Goal: Obtain resource: Download file/media

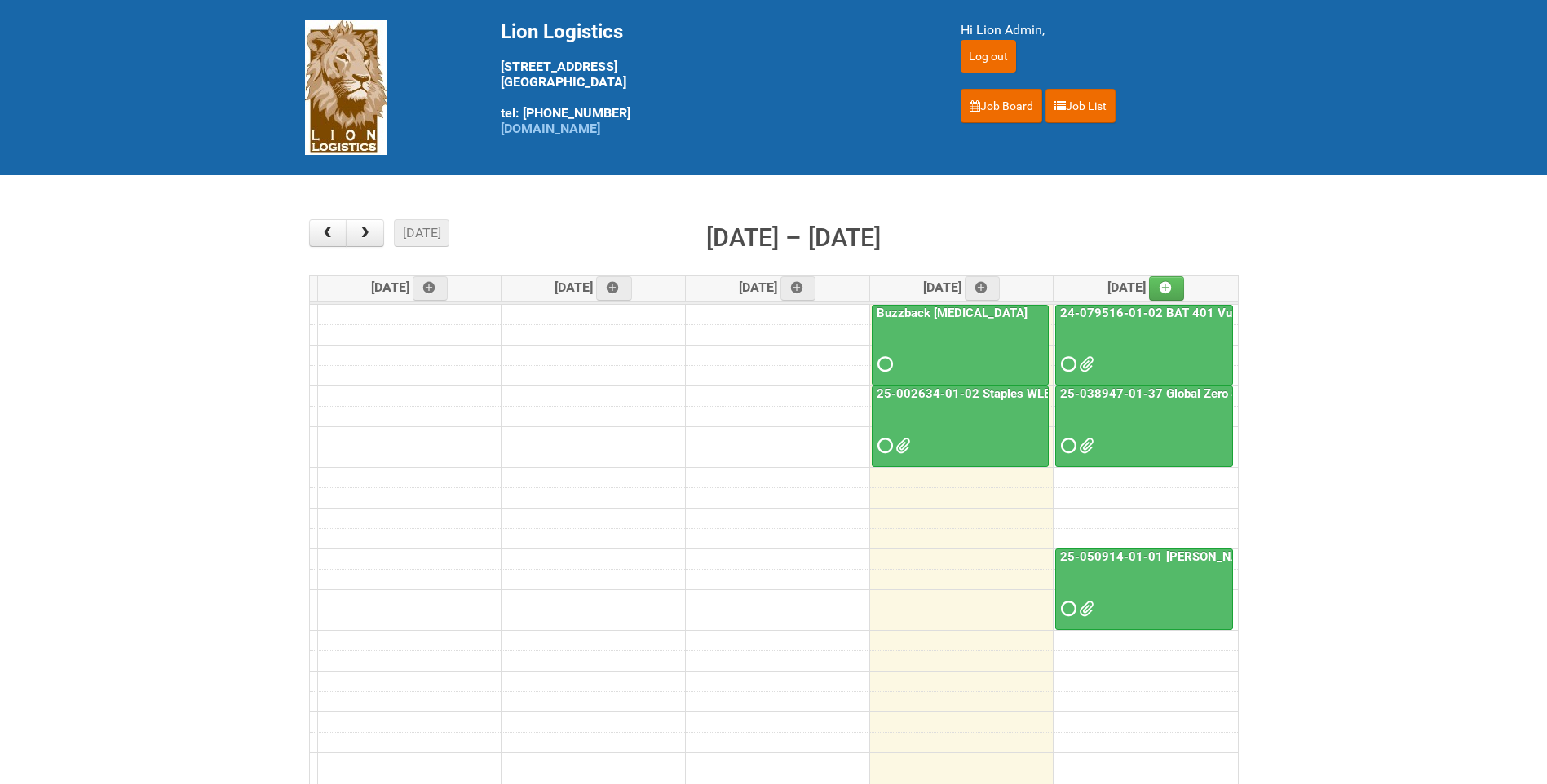
click at [1148, 559] on link "25-050914-01-01 Baxter C&U" at bounding box center [1174, 557] width 234 height 15
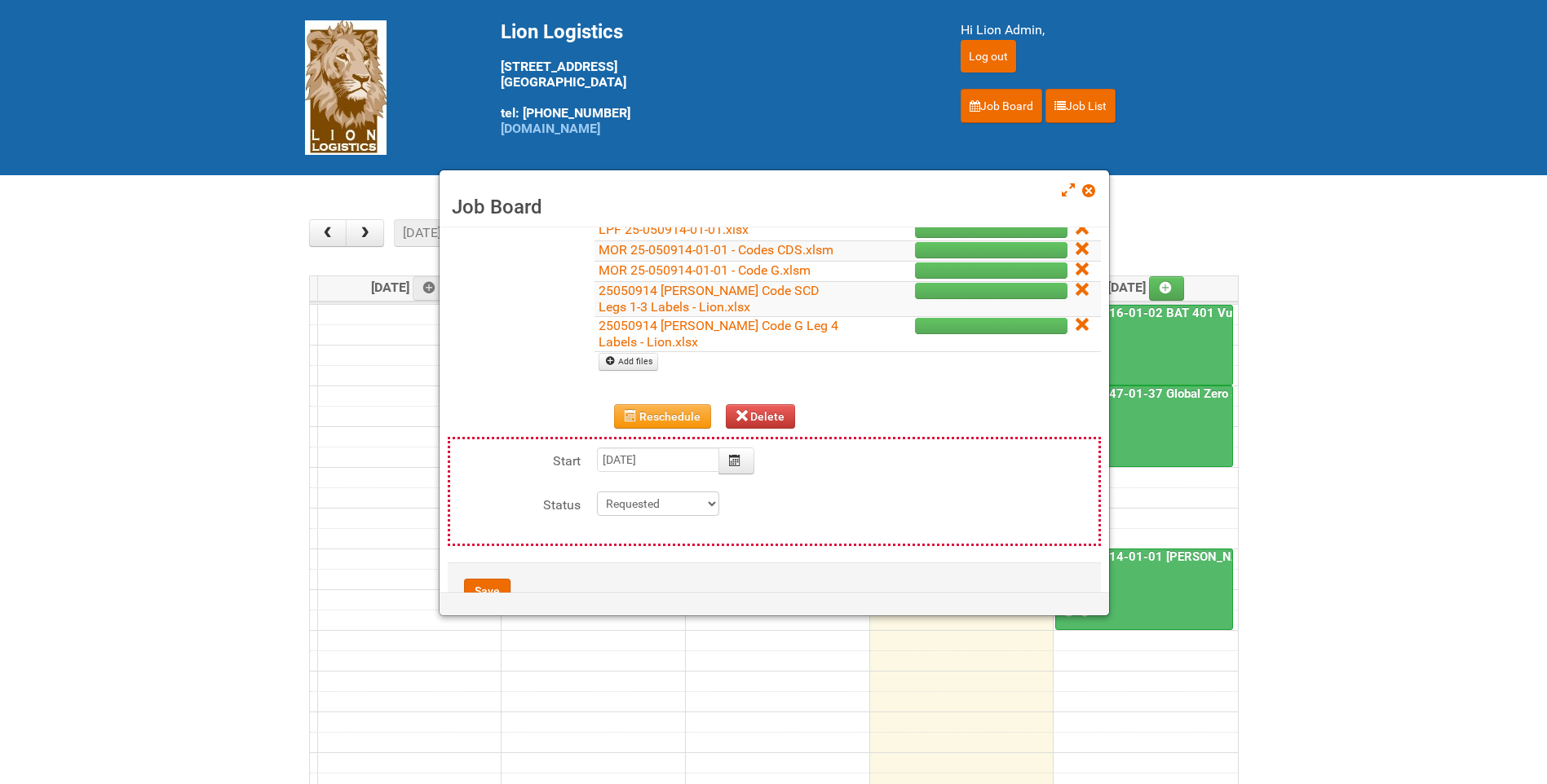
scroll to position [295, 0]
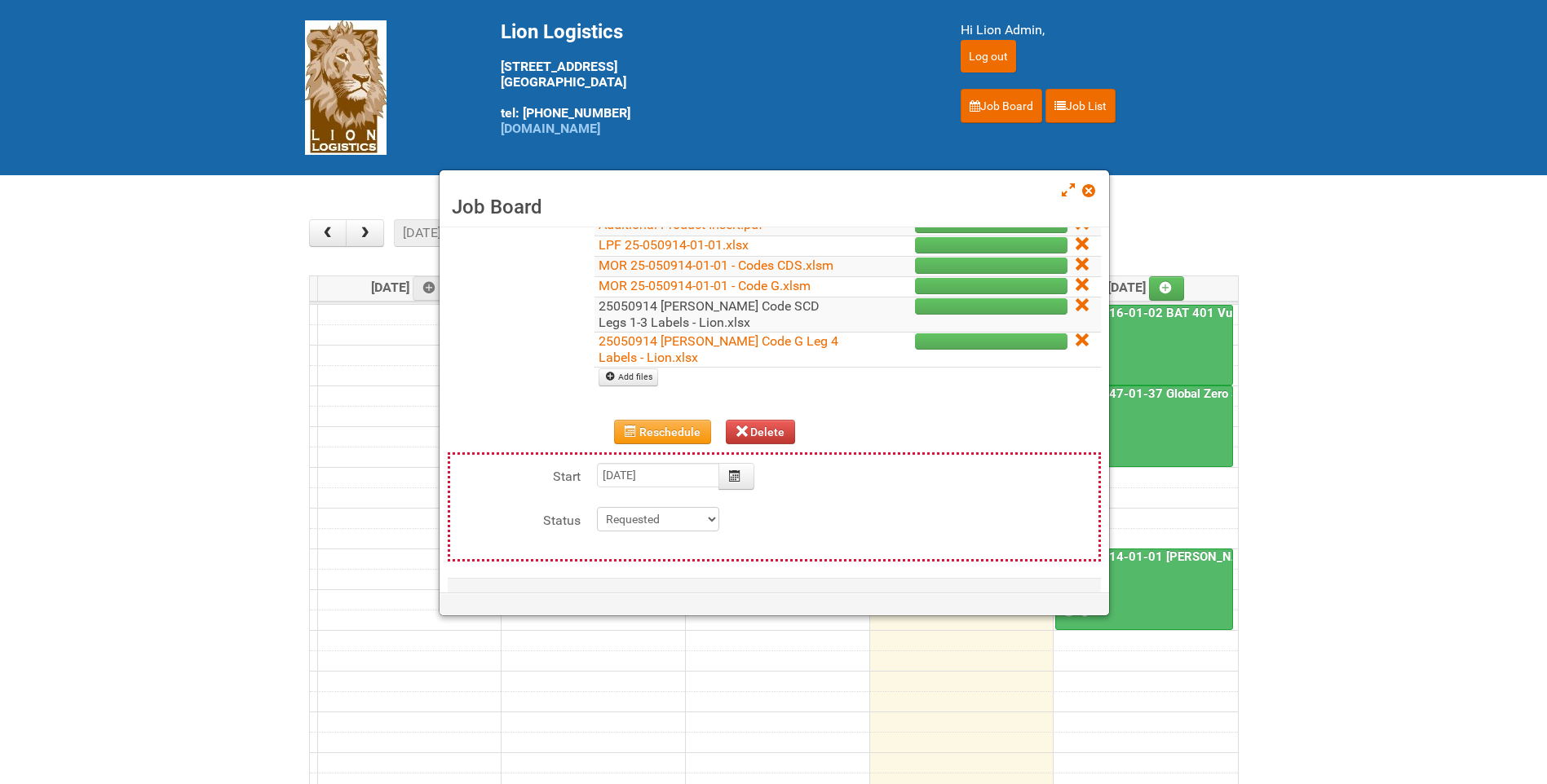
click at [786, 325] on link "25050914 Baxter Code SCD Legs 1-3 Labels - Lion.xlsx" at bounding box center [709, 315] width 221 height 32
click at [1091, 186] on span at bounding box center [1088, 191] width 11 height 11
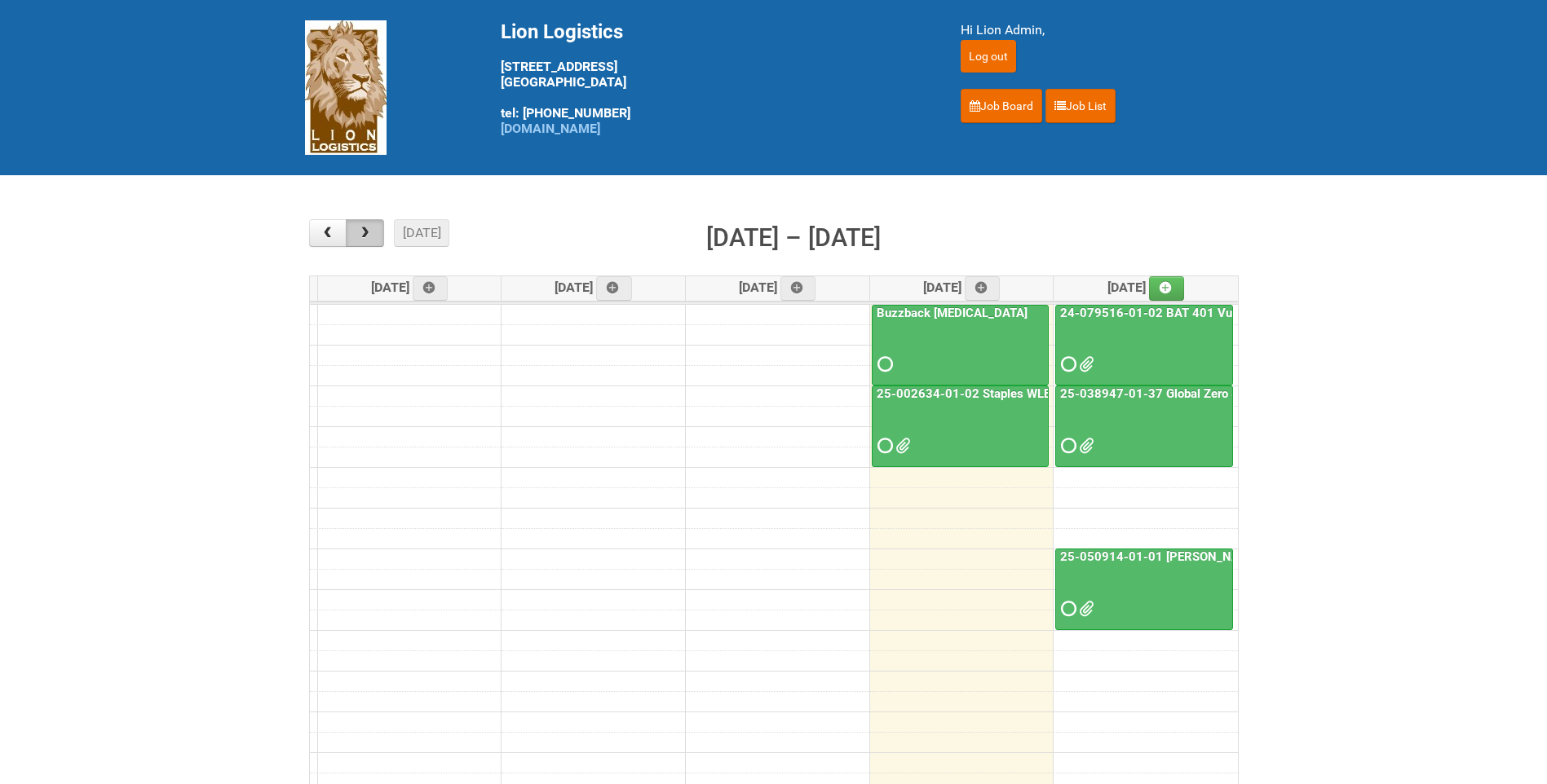
click at [370, 235] on span "button" at bounding box center [365, 233] width 15 height 13
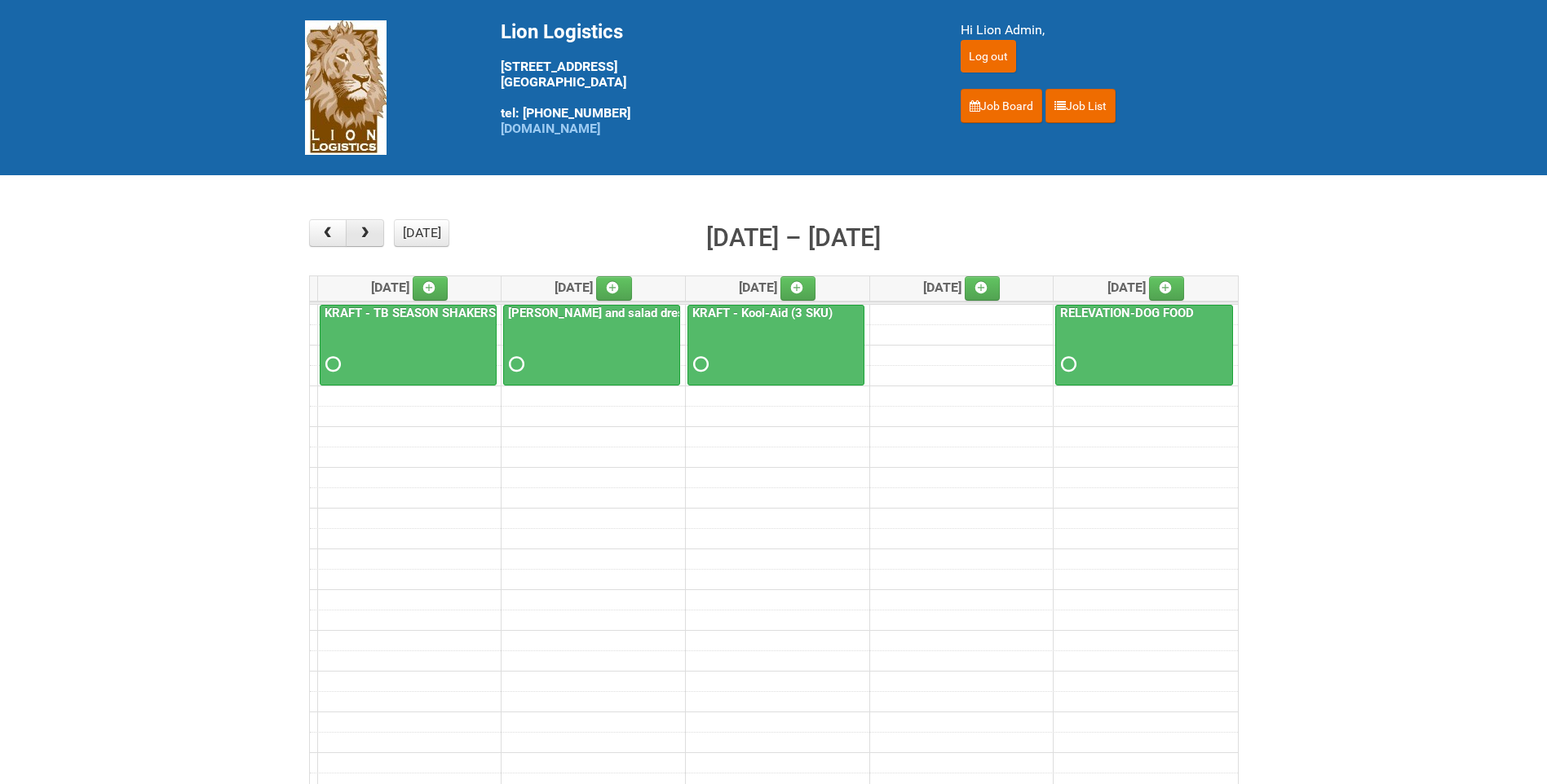
click at [370, 235] on span "button" at bounding box center [365, 233] width 15 height 13
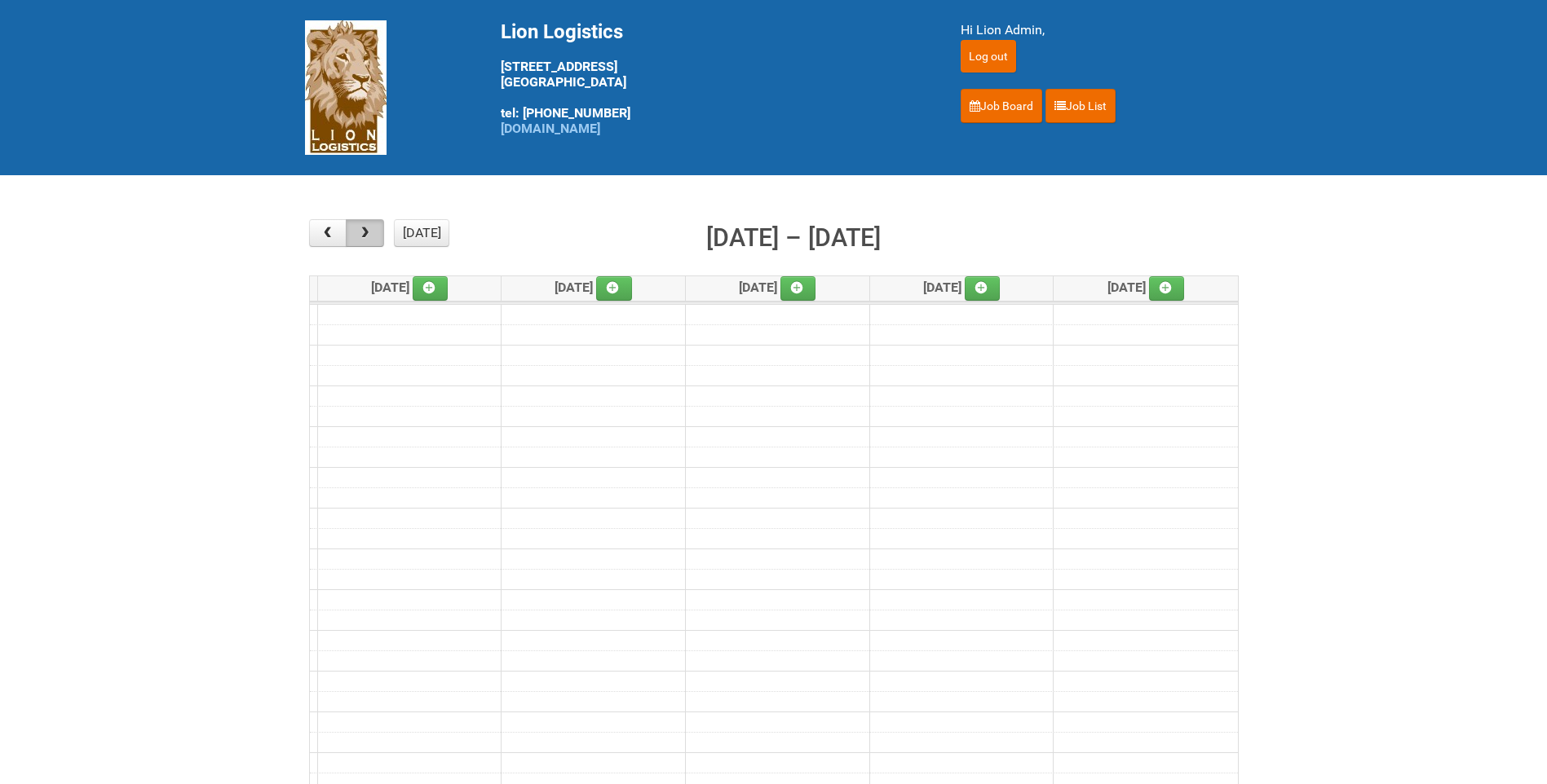
click at [370, 235] on span "button" at bounding box center [365, 233] width 15 height 13
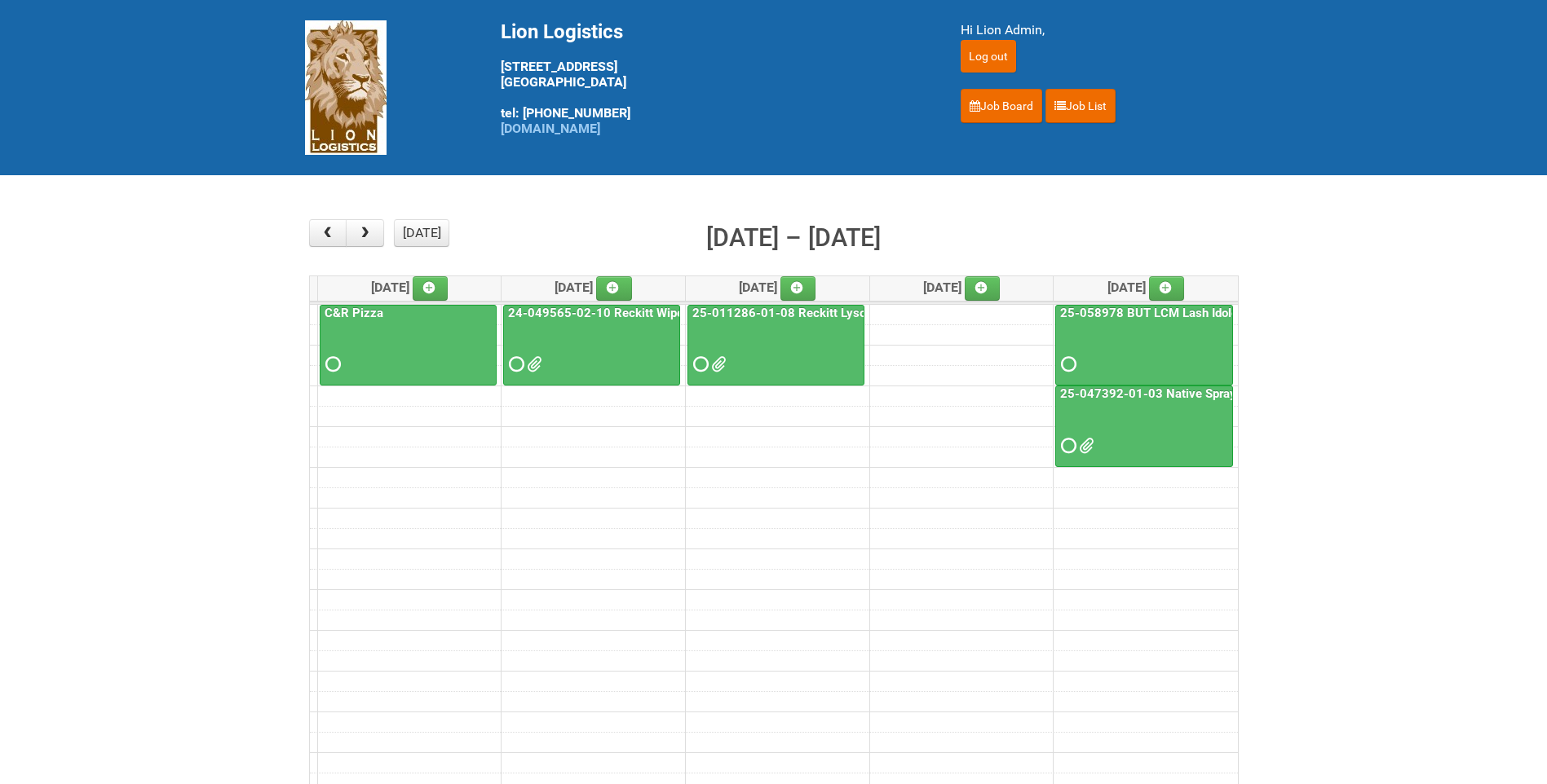
click at [782, 321] on div "25-011286-01-08 Reckitt Lysol Laundry Scented" at bounding box center [776, 341] width 176 height 71
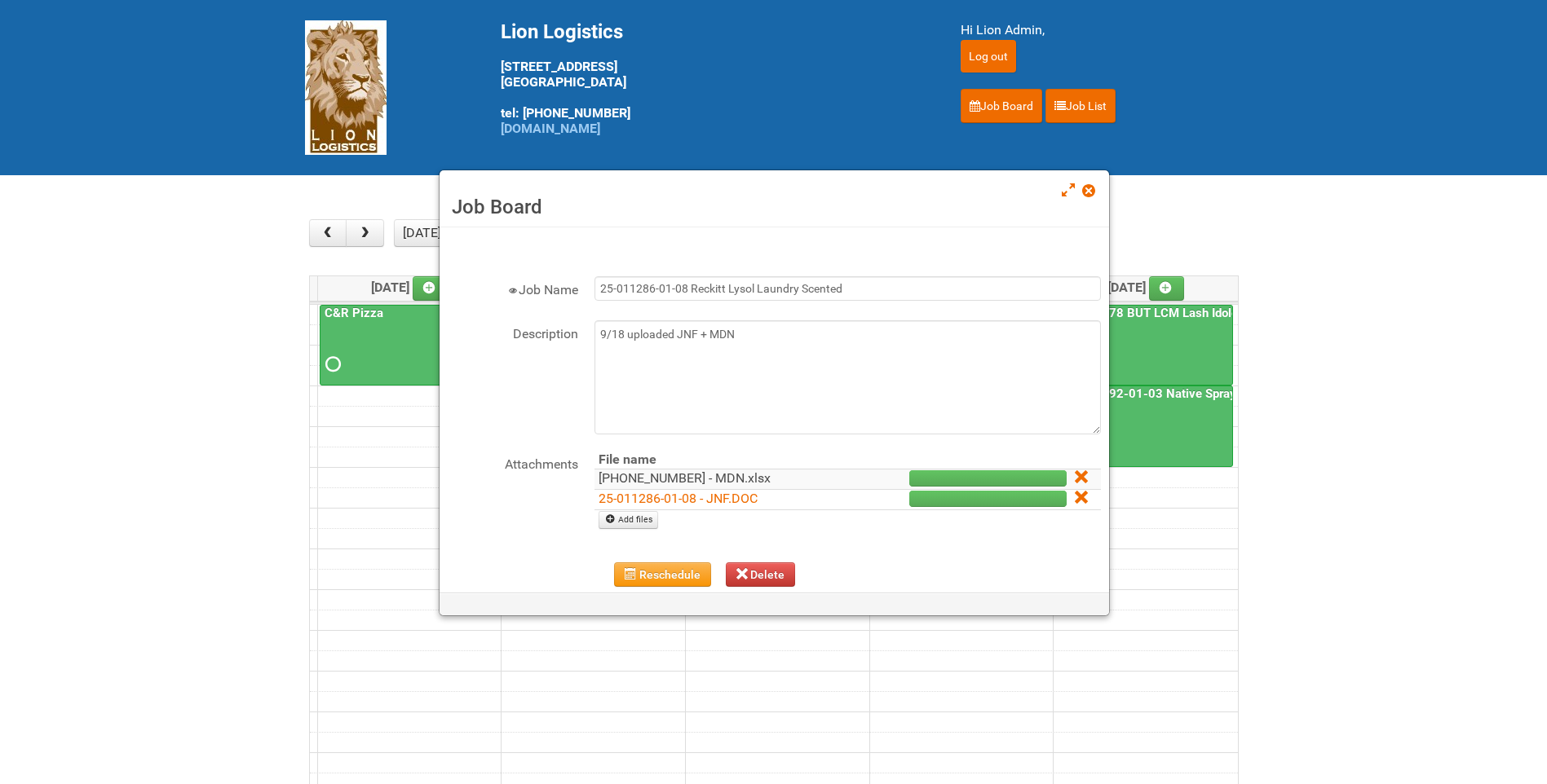
click at [664, 480] on link "25-011286-01 - MDN.xlsx" at bounding box center [684, 478] width 172 height 15
click at [1096, 98] on link "Job List" at bounding box center [1080, 106] width 70 height 34
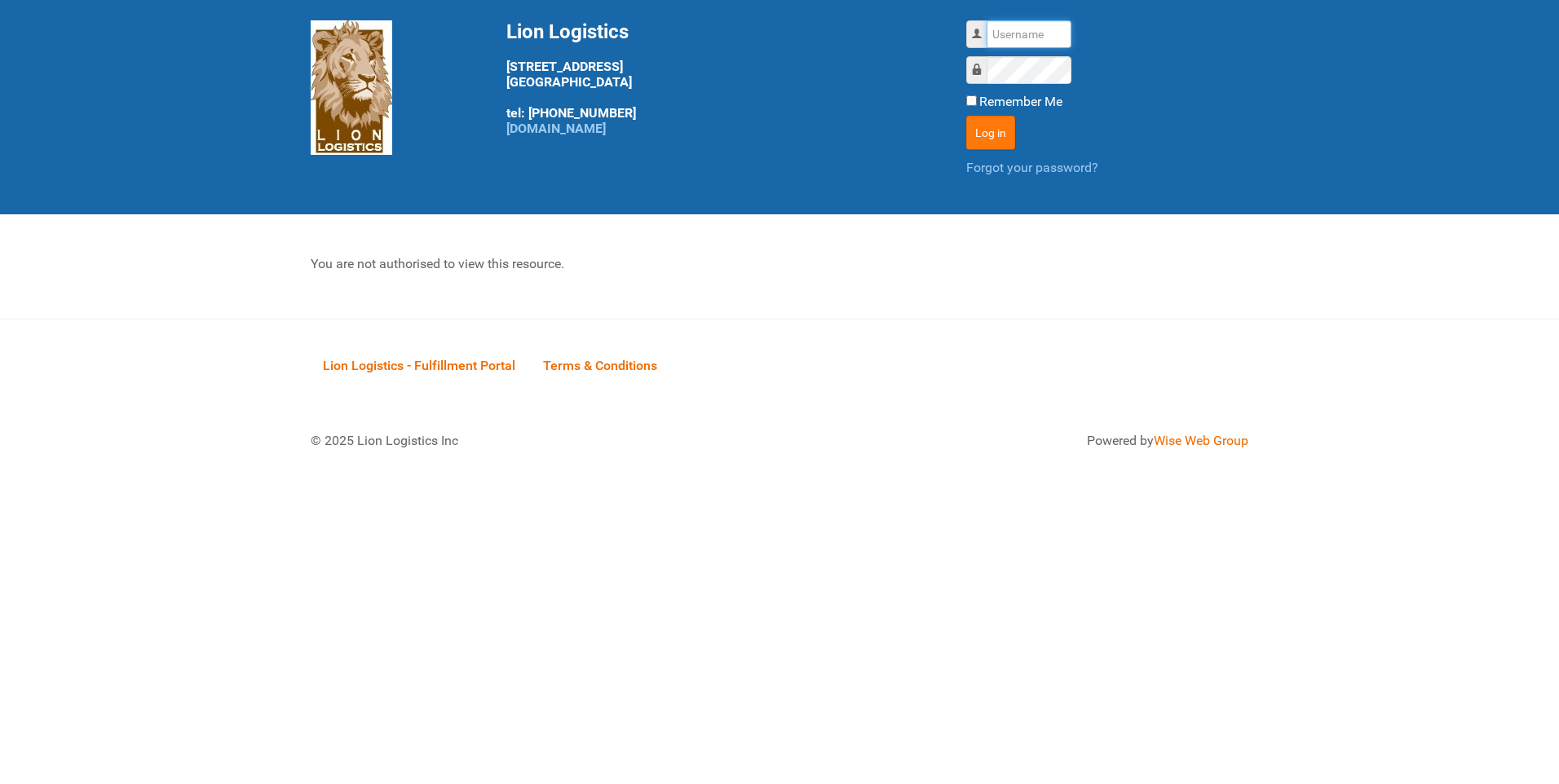
type input "lion"
click at [1007, 130] on button "Log in" at bounding box center [991, 133] width 49 height 34
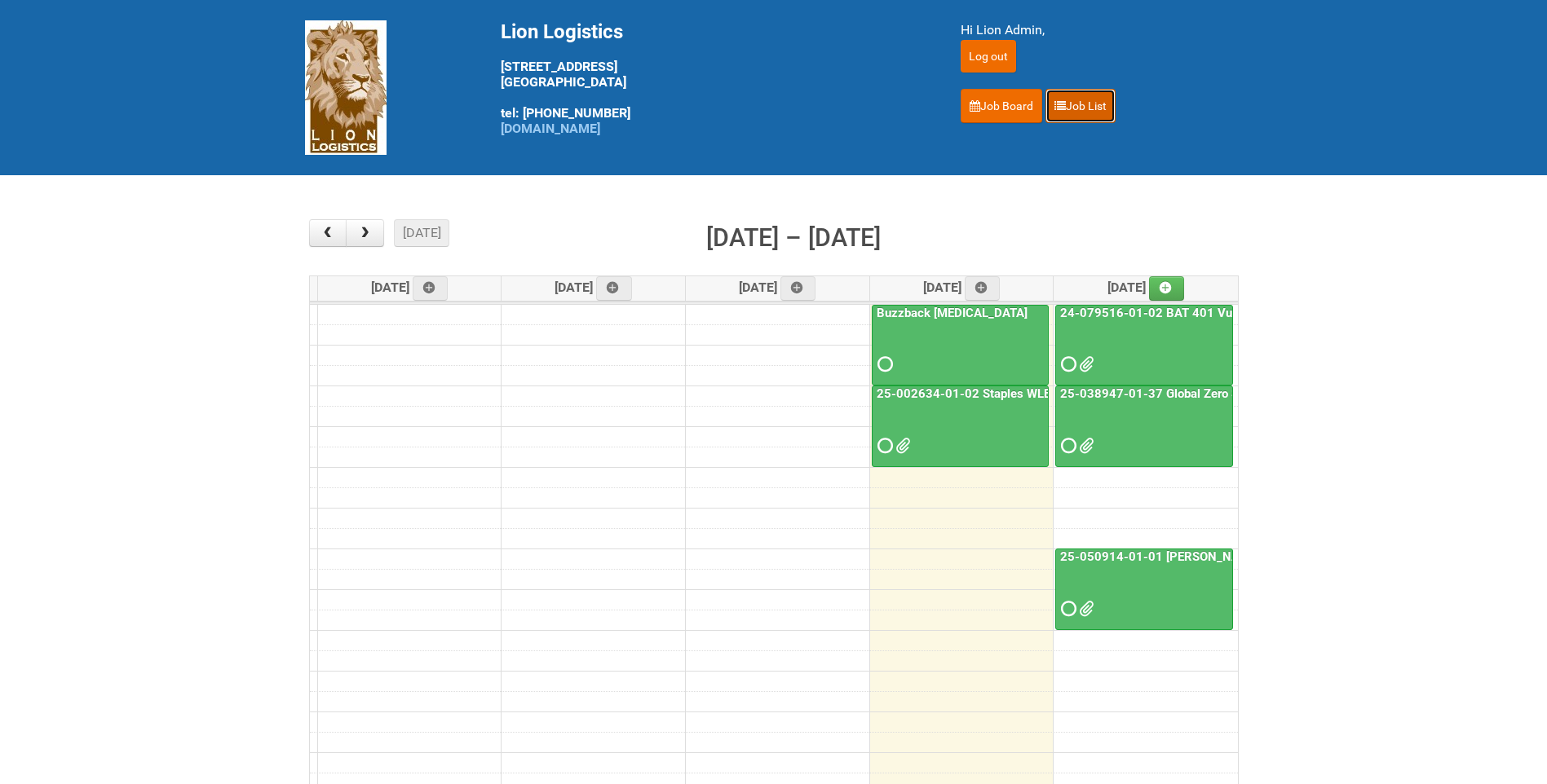
click at [1059, 103] on icon at bounding box center [1060, 106] width 11 height 11
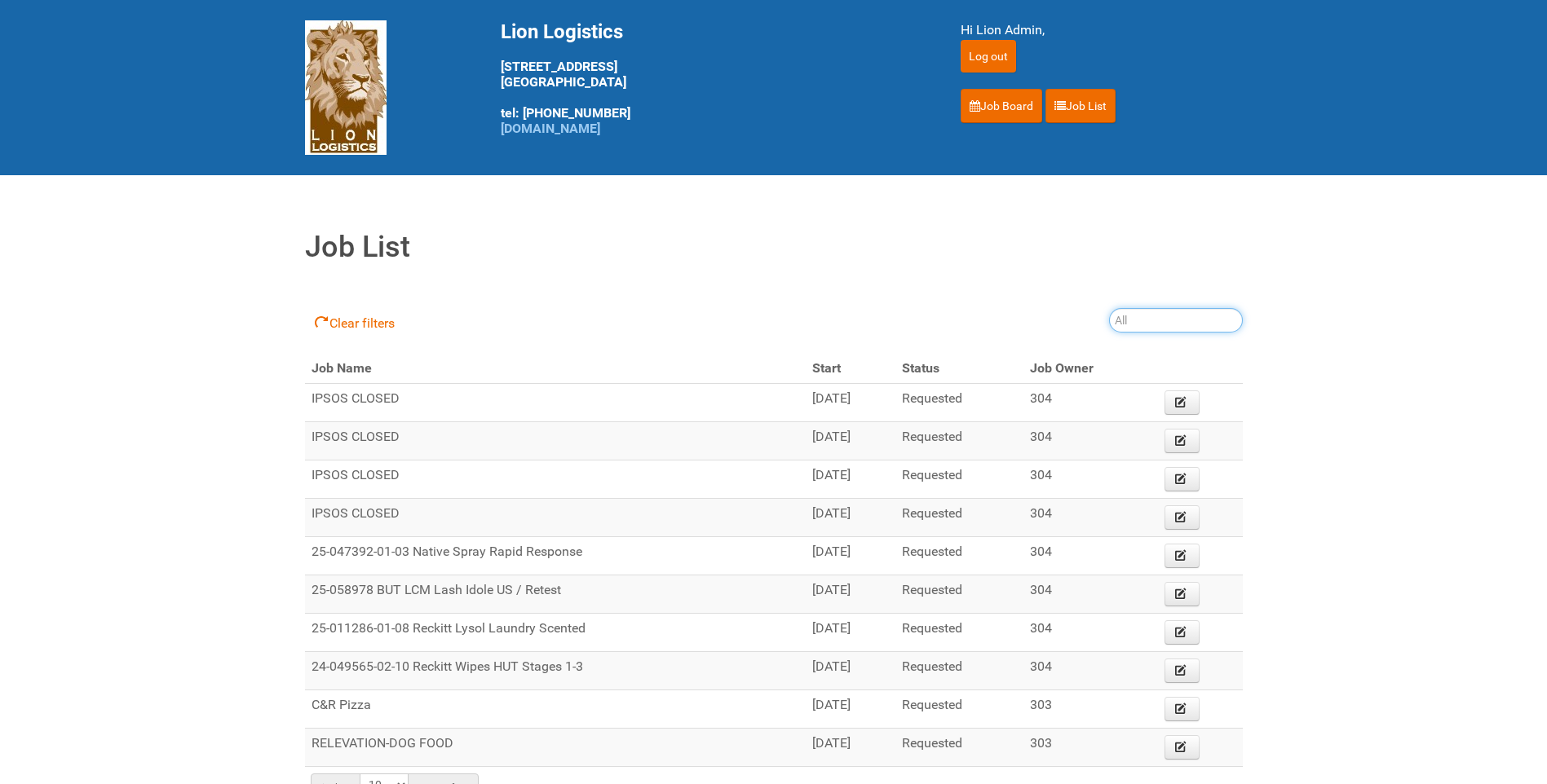
click at [1145, 312] on input "search" at bounding box center [1177, 320] width 134 height 25
type input "24-096167"
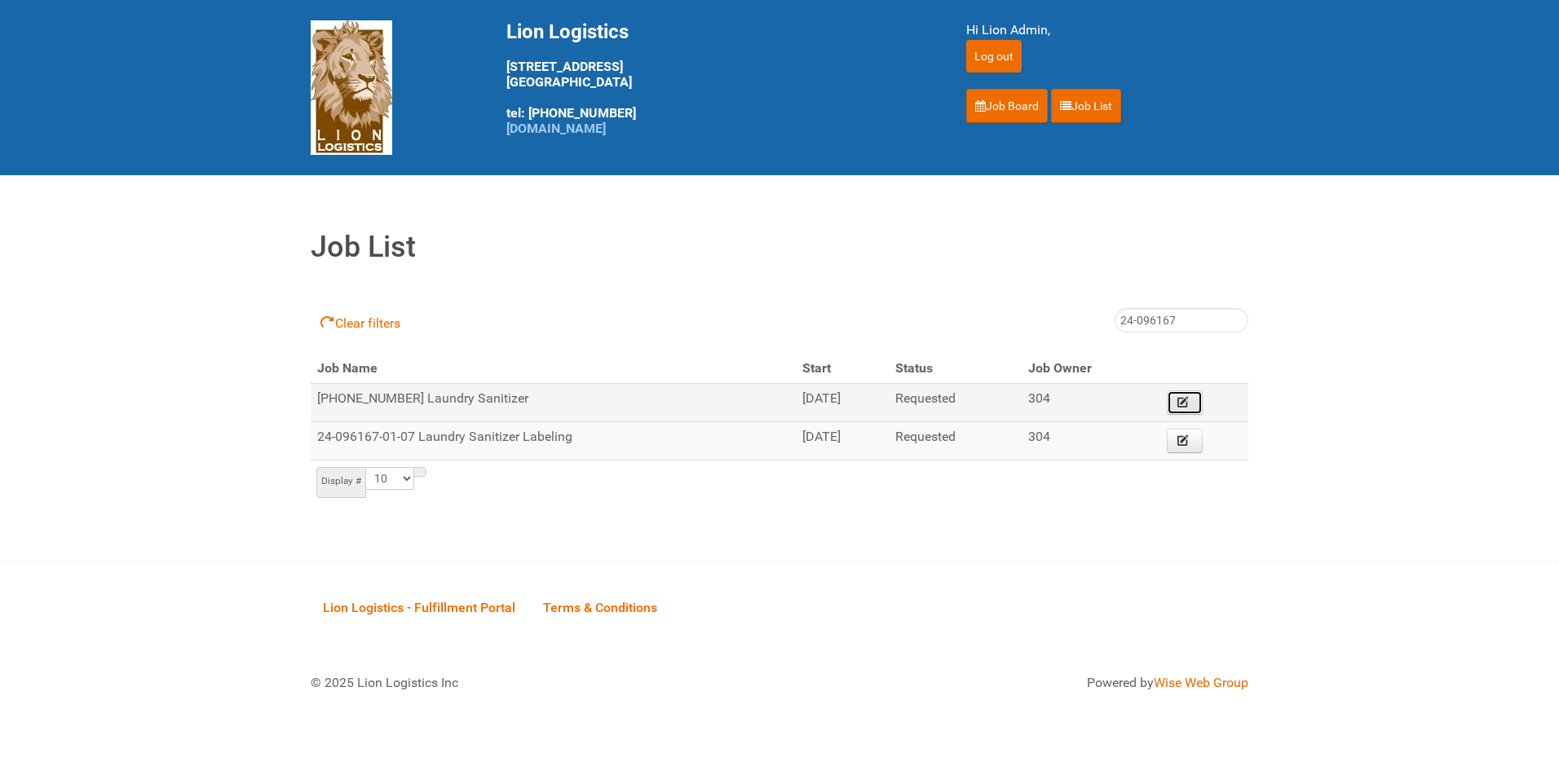
click at [1188, 411] on link "Edit" at bounding box center [1185, 402] width 36 height 25
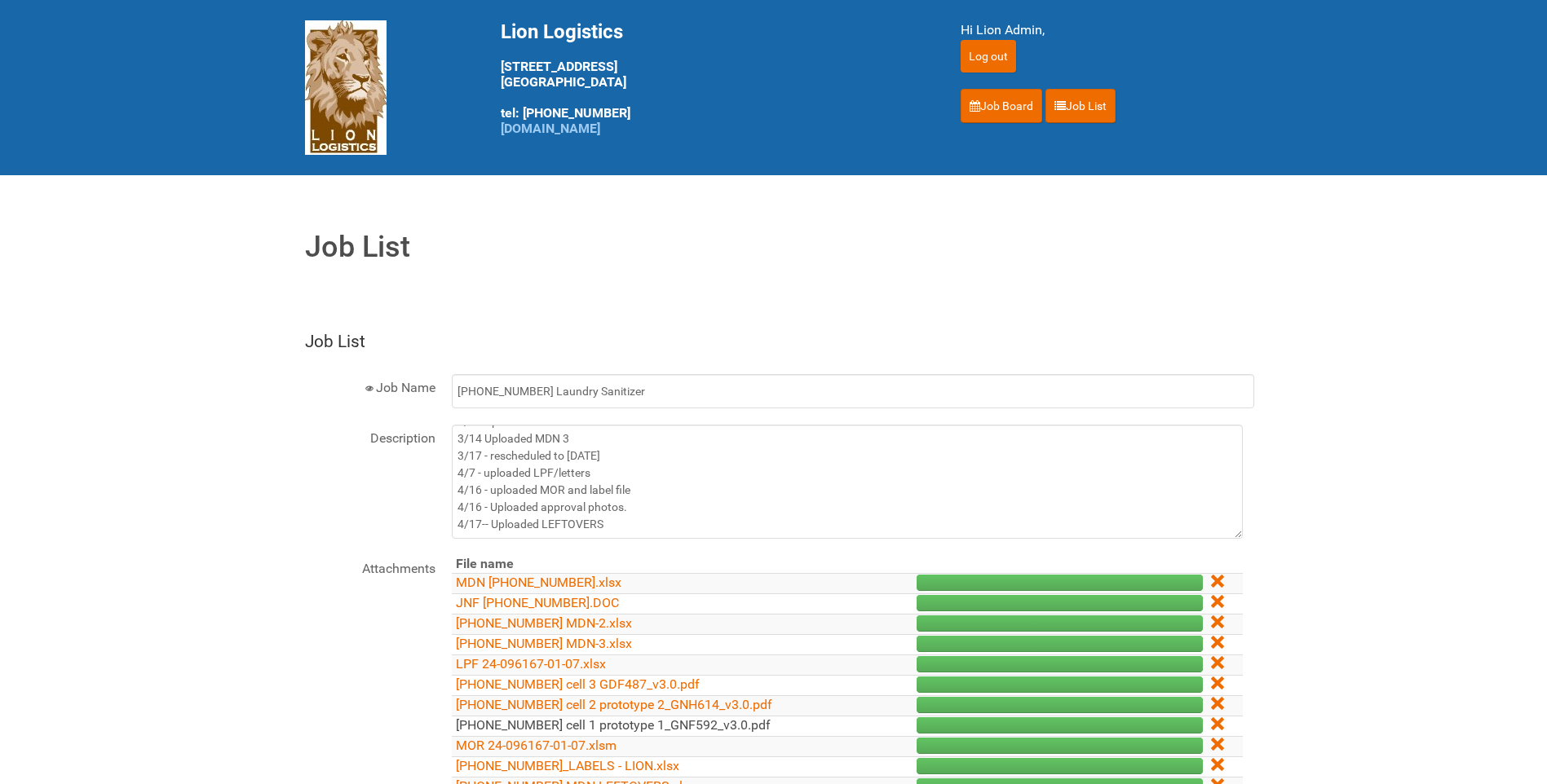
scroll to position [326, 0]
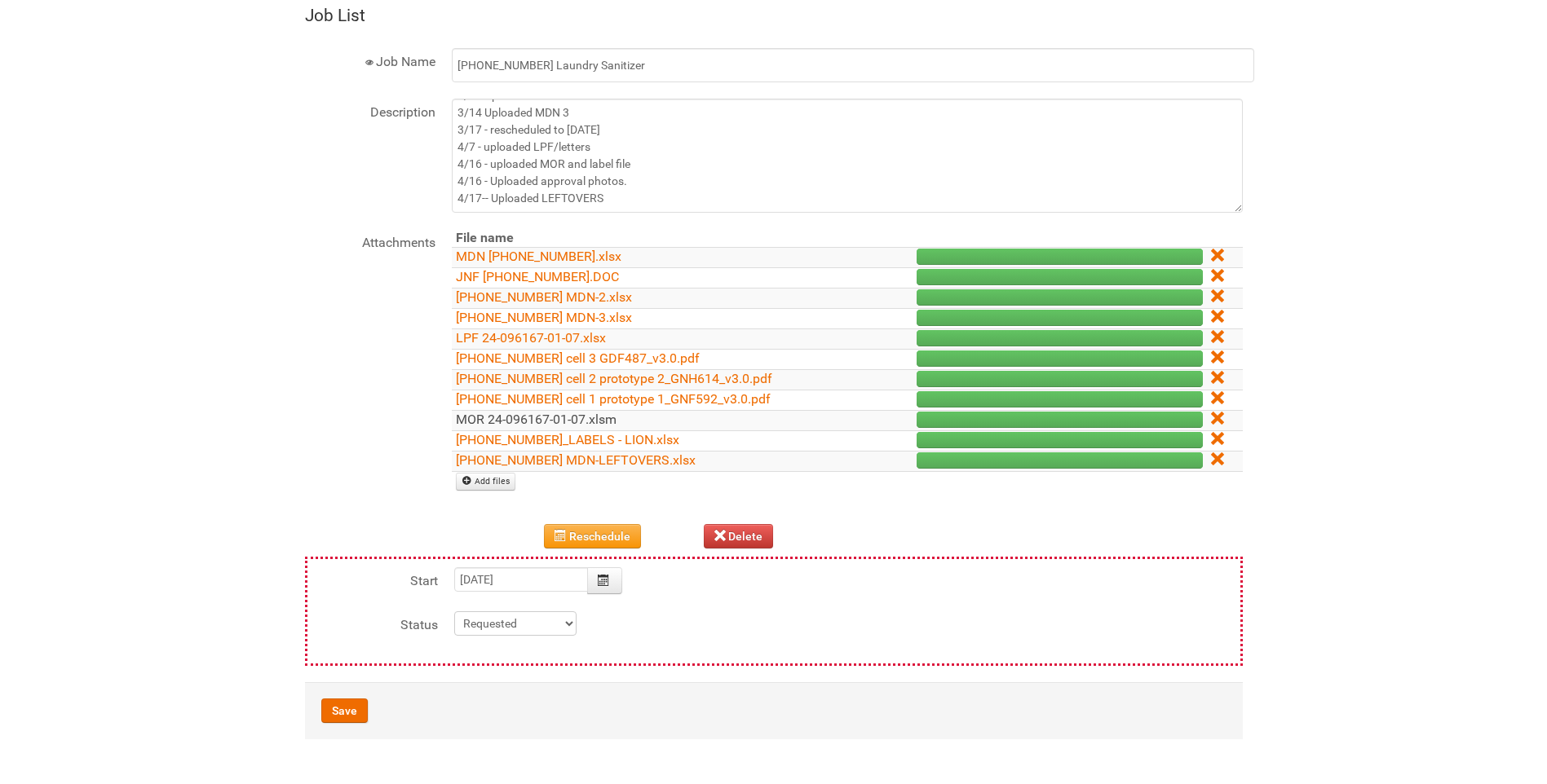
click at [544, 425] on link "MOR 24-096167-01-07.xlsm" at bounding box center [536, 419] width 161 height 15
